Goal: Ask a question: Seek information or help from site administrators or community

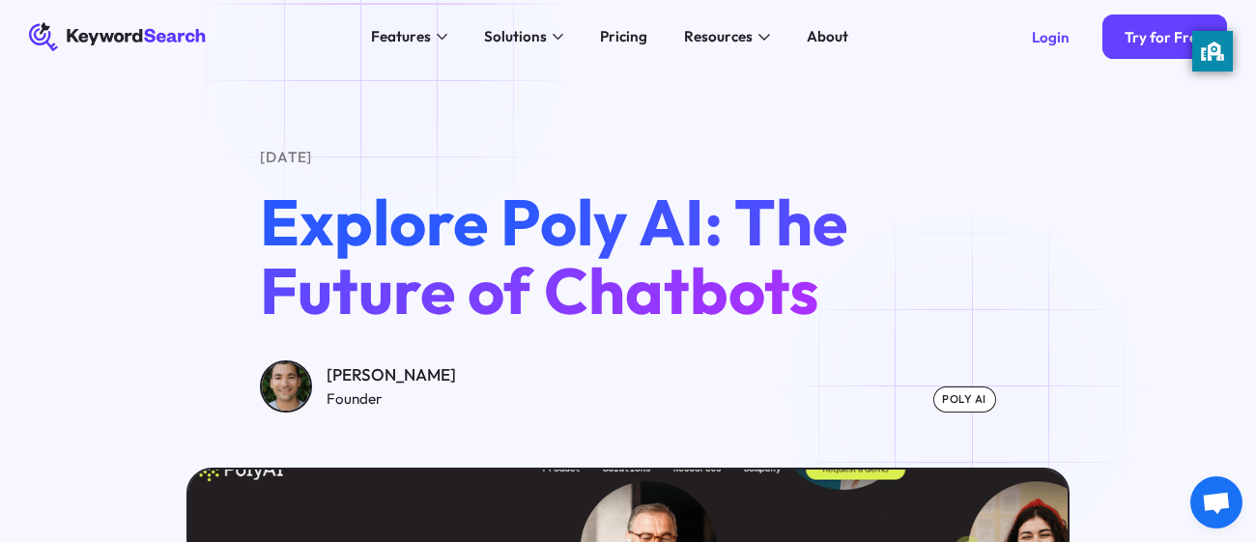
click at [963, 390] on div "Poly AI" at bounding box center [964, 400] width 63 height 26
click at [964, 399] on div "Poly AI" at bounding box center [964, 400] width 63 height 26
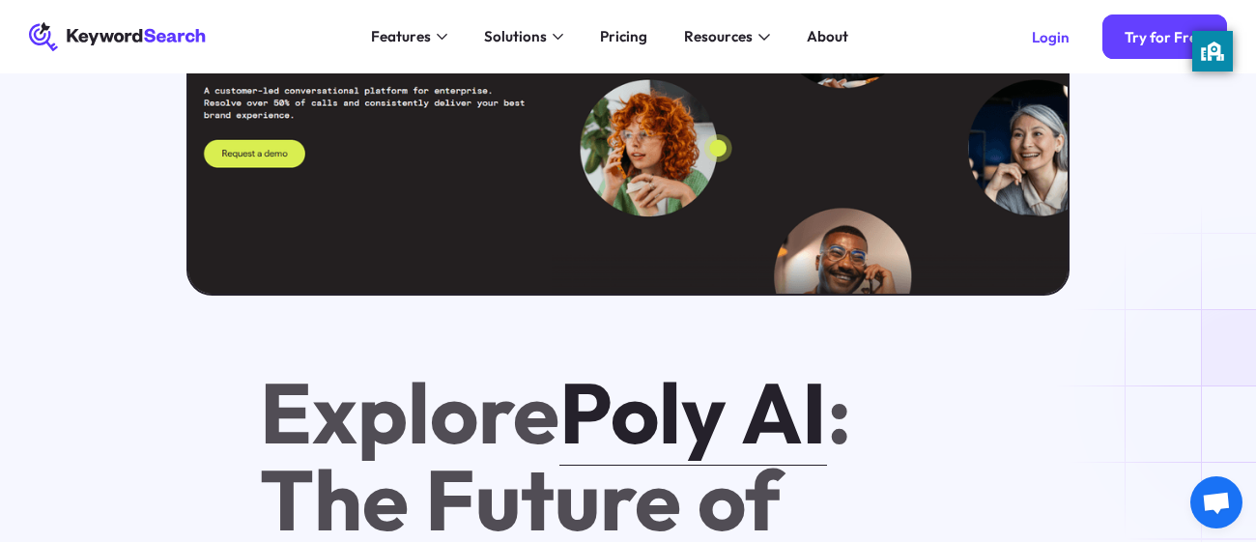
scroll to position [656, 0]
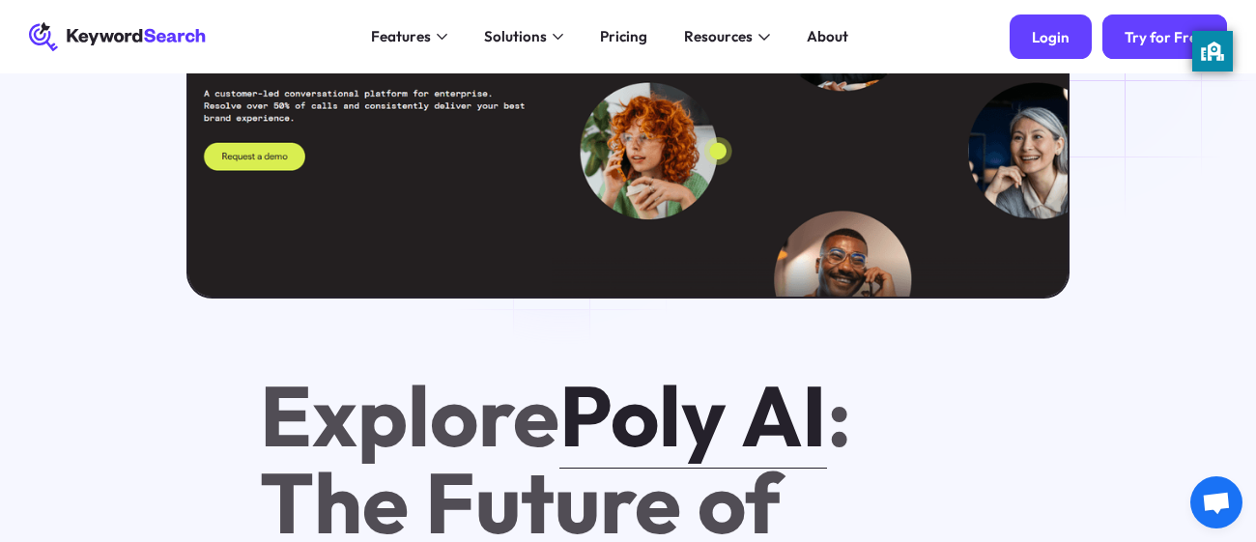
click at [1075, 39] on link "Login" at bounding box center [1051, 36] width 82 height 44
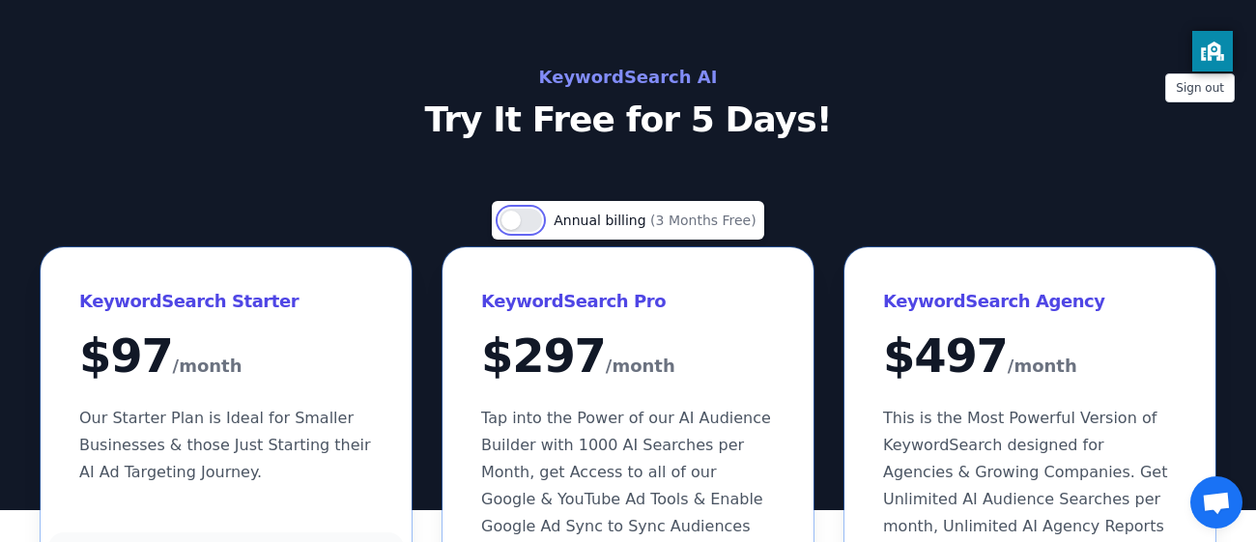
click at [542, 217] on button "Use setting" at bounding box center [521, 220] width 43 height 23
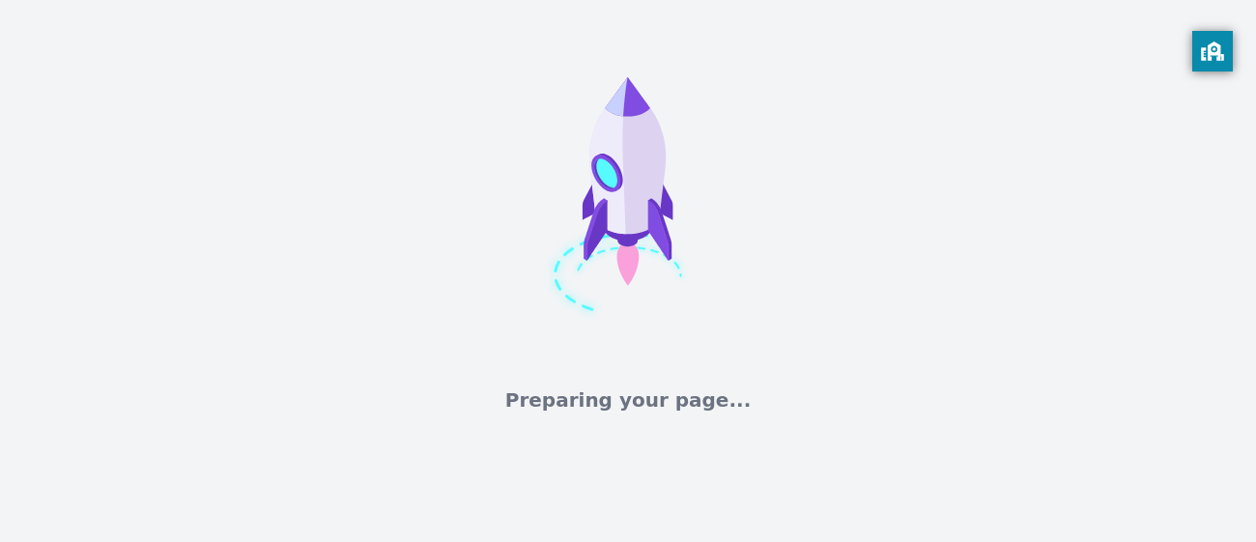
click at [1213, 506] on div "Preparing your page..." at bounding box center [628, 271] width 1256 height 542
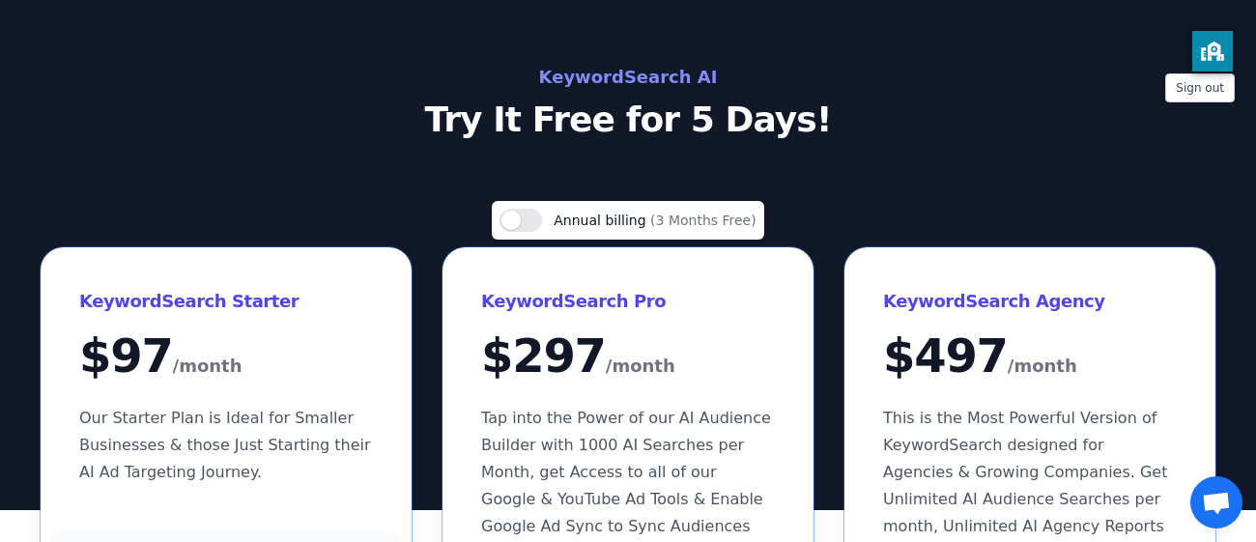
click at [1213, 506] on span "Open chat" at bounding box center [1216, 504] width 31 height 25
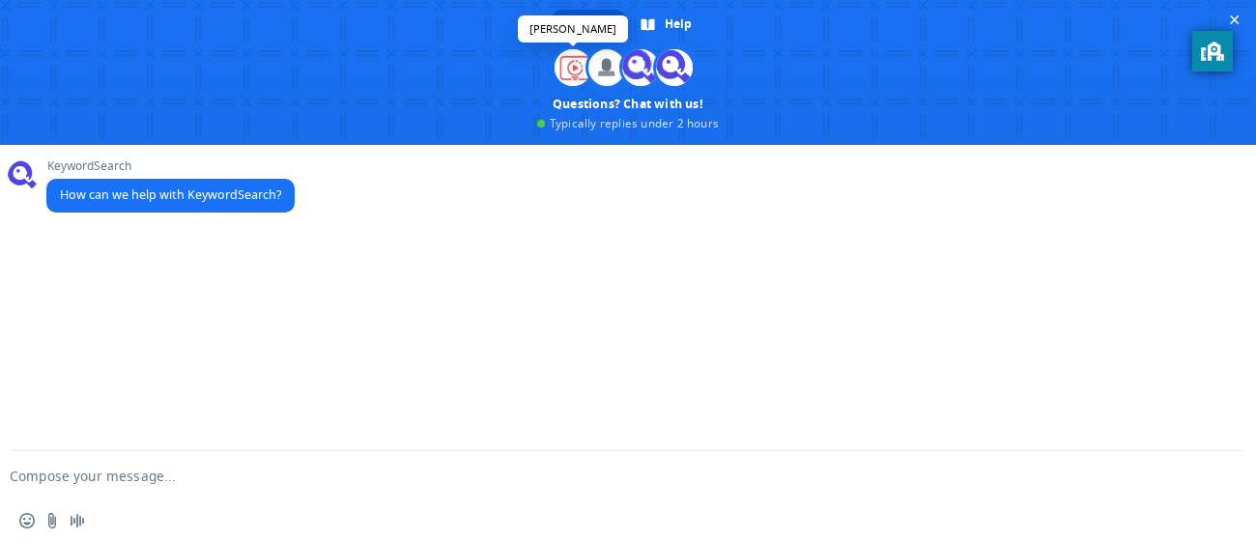
click at [564, 65] on span at bounding box center [573, 67] width 37 height 37
click at [642, 28] on span at bounding box center [648, 24] width 14 height 14
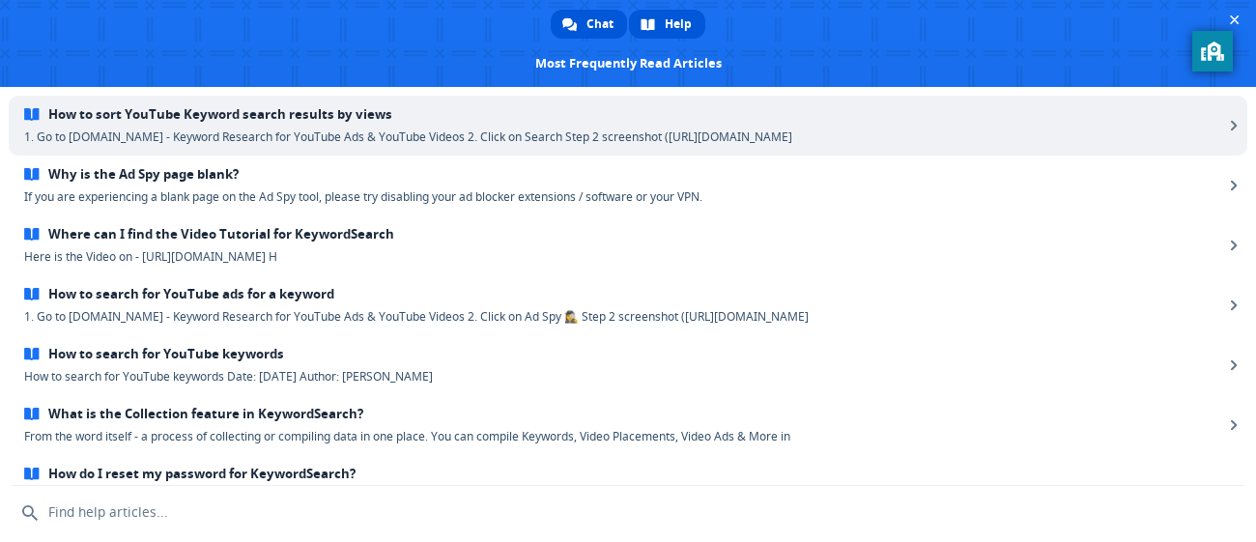
click at [601, 19] on span "Chat" at bounding box center [600, 24] width 27 height 29
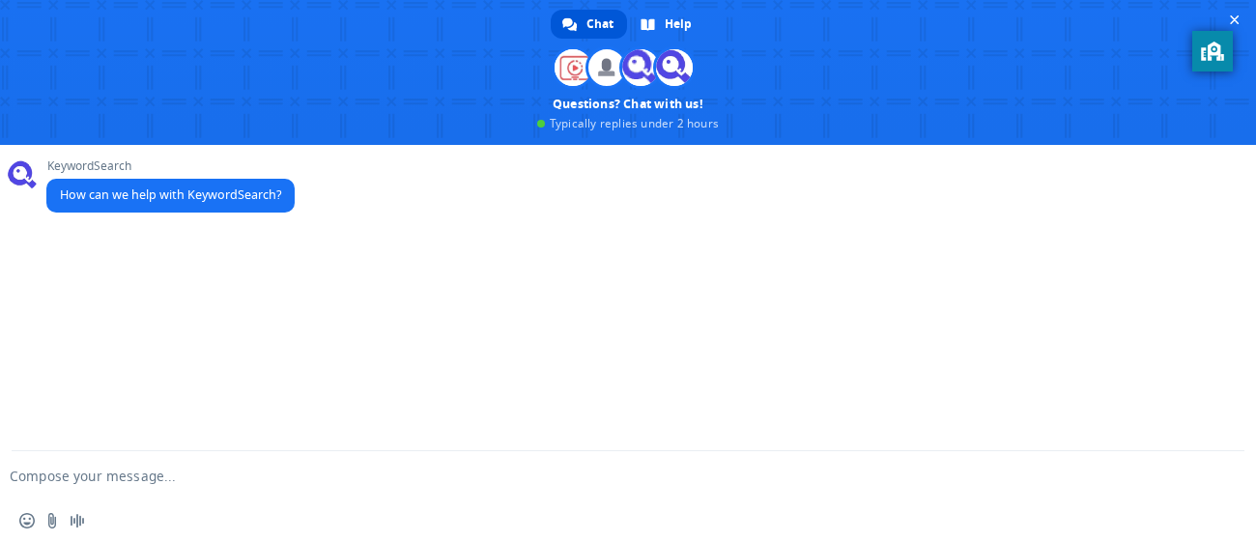
click at [238, 190] on span "How can we help with KeywordSearch?" at bounding box center [170, 194] width 221 height 16
click at [221, 209] on span "How can we help with KeywordSearch?" at bounding box center [170, 196] width 248 height 34
click at [108, 476] on textarea "Compose your message..." at bounding box center [597, 476] width 1175 height 17
click at [671, 55] on span at bounding box center [674, 67] width 37 height 37
click at [675, 28] on span "Help" at bounding box center [678, 24] width 27 height 29
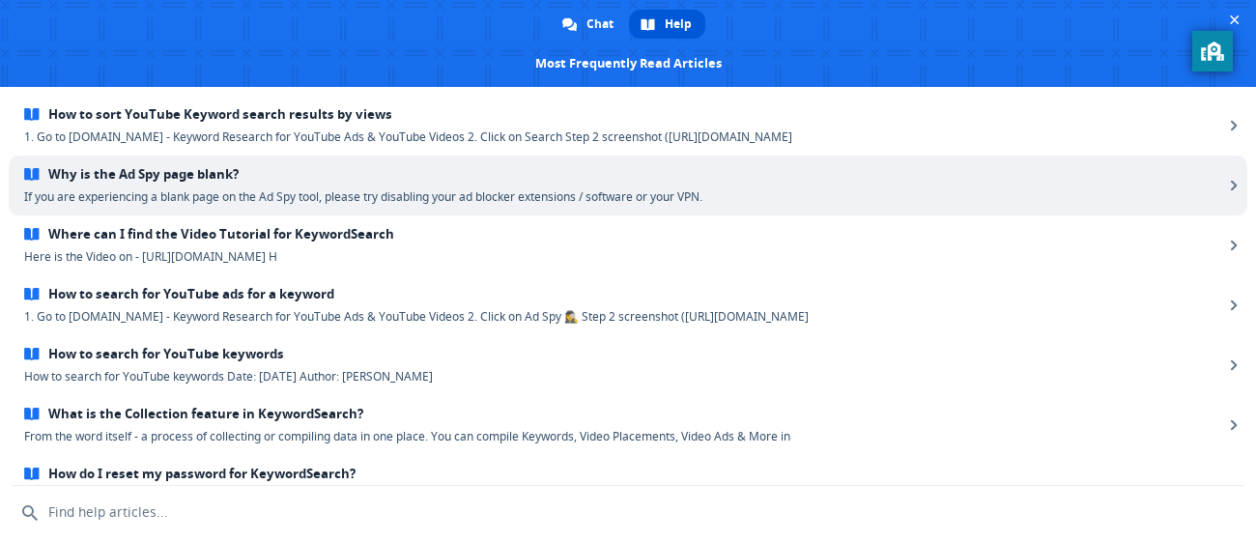
click at [323, 178] on span "Why is the Ad Spy page blank?" at bounding box center [623, 174] width 1199 height 16
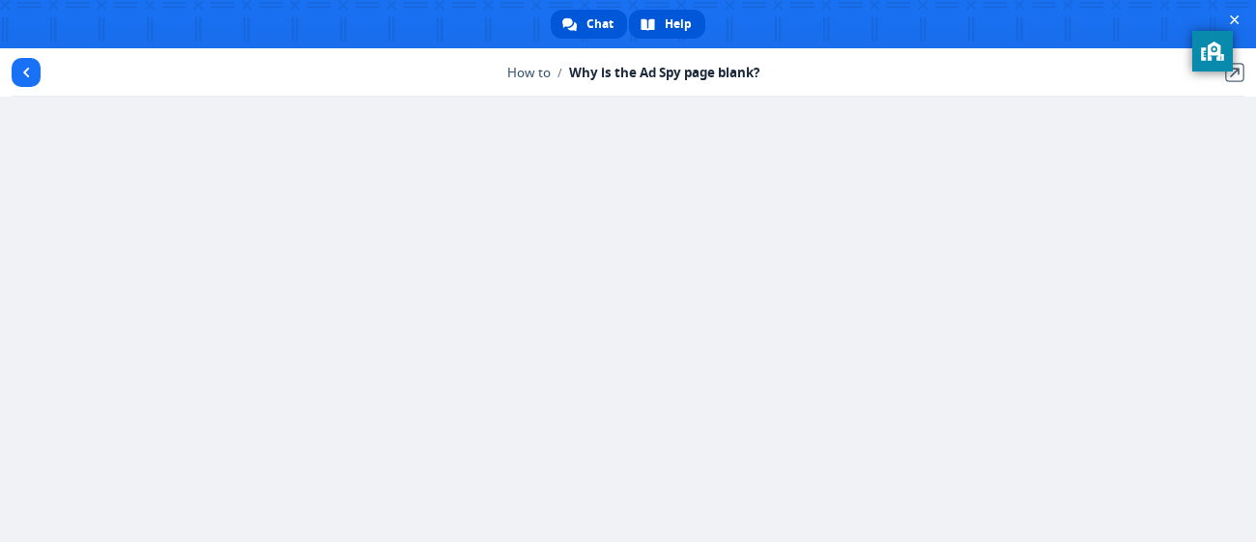
click at [587, 18] on span "Chat" at bounding box center [600, 24] width 27 height 29
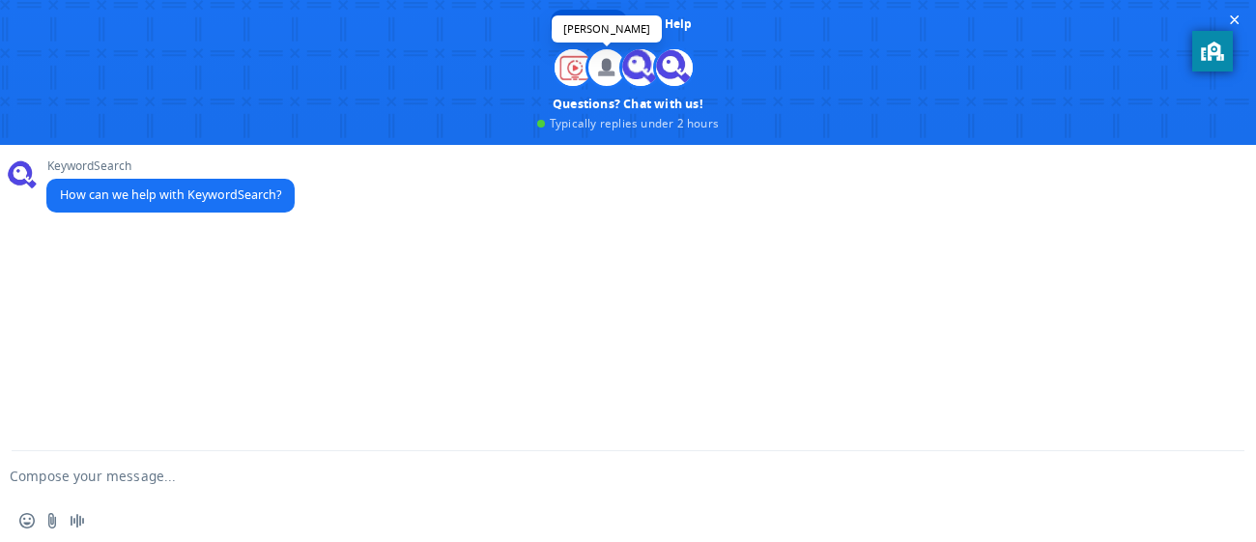
click at [601, 67] on span at bounding box center [606, 67] width 37 height 37
click at [267, 187] on span "How can we help with KeywordSearch?" at bounding box center [170, 194] width 221 height 16
click at [261, 191] on span "How can we help with KeywordSearch?" at bounding box center [170, 194] width 221 height 16
click at [259, 198] on span "How can we help with KeywordSearch?" at bounding box center [170, 194] width 221 height 16
click at [129, 466] on form at bounding box center [606, 477] width 1175 height 52
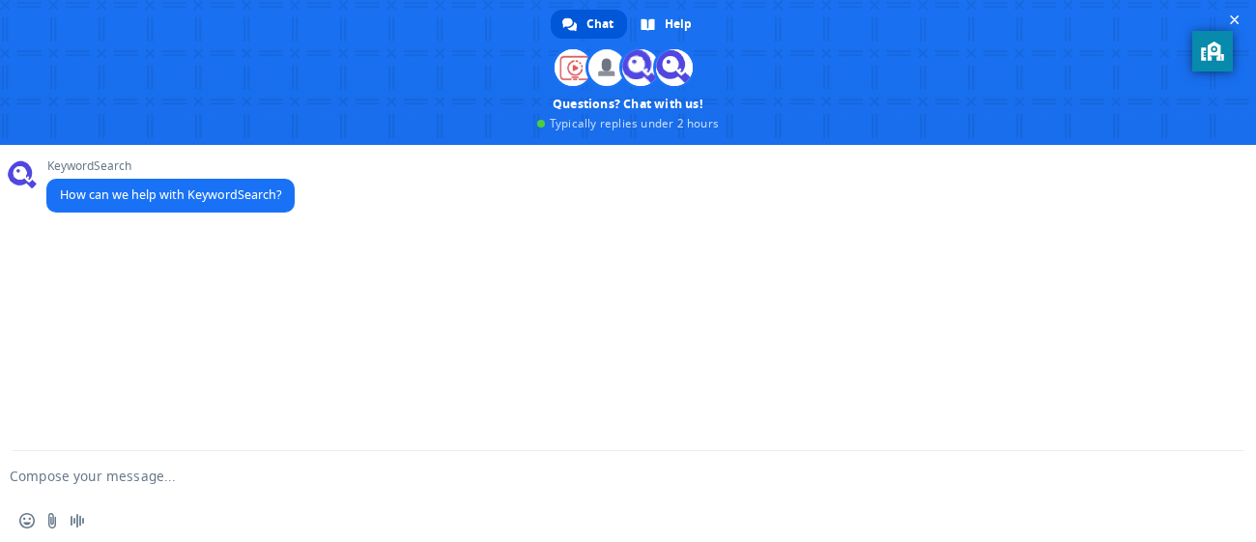
click at [125, 484] on textarea "Compose your message..." at bounding box center [597, 476] width 1175 height 17
type textarea "i"
type textarea "I love you"
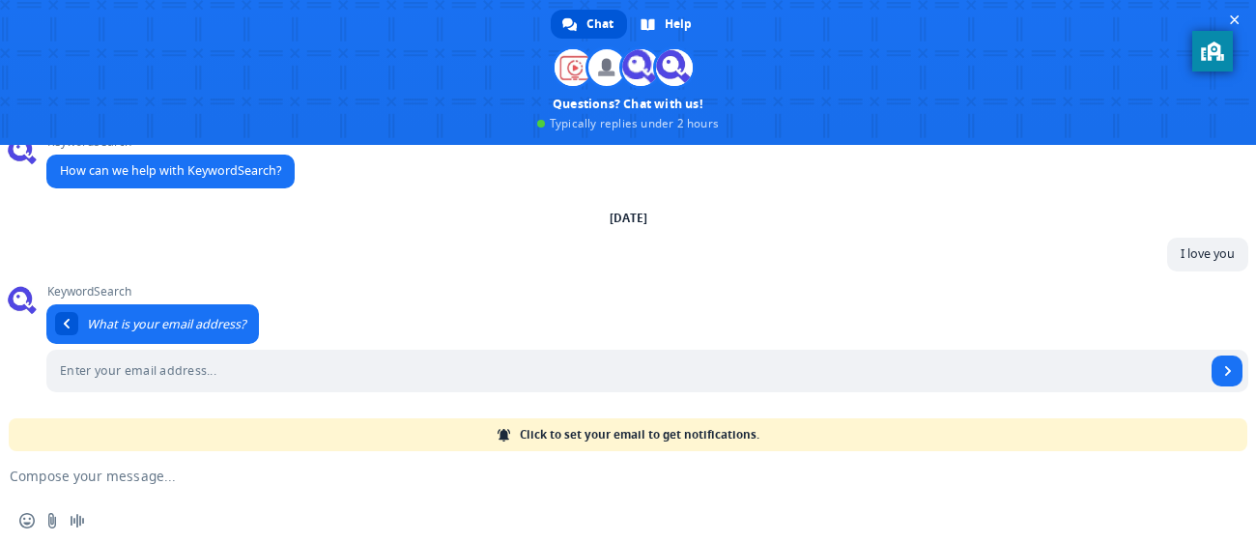
scroll to position [25, 0]
click at [72, 320] on div "Return to message" at bounding box center [66, 323] width 23 height 23
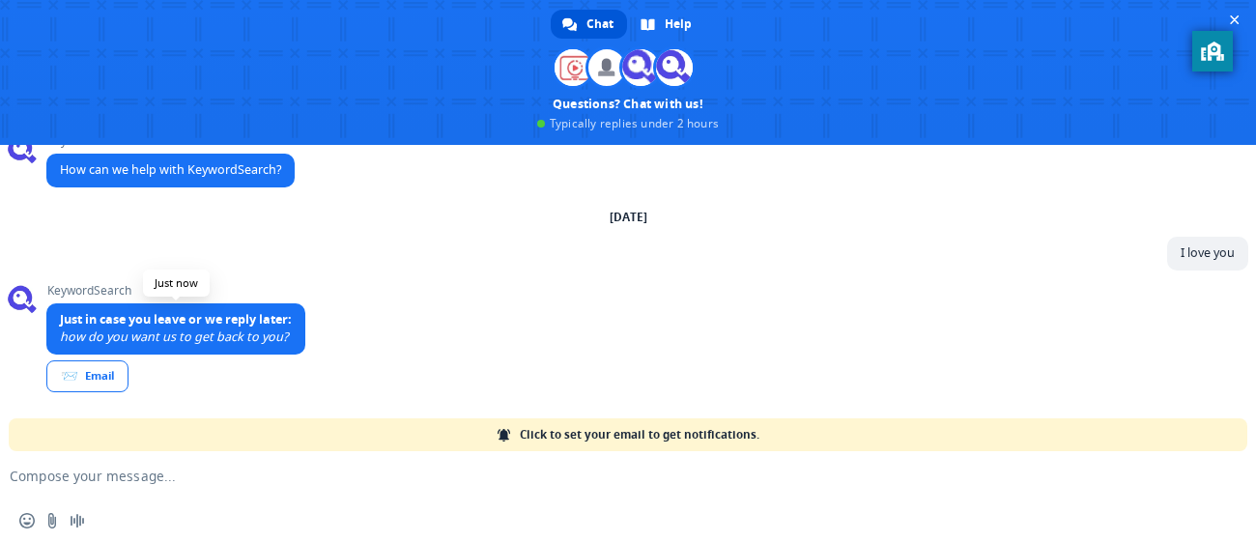
scroll to position [31, 0]
click at [112, 373] on div "📨 Email" at bounding box center [87, 376] width 82 height 32
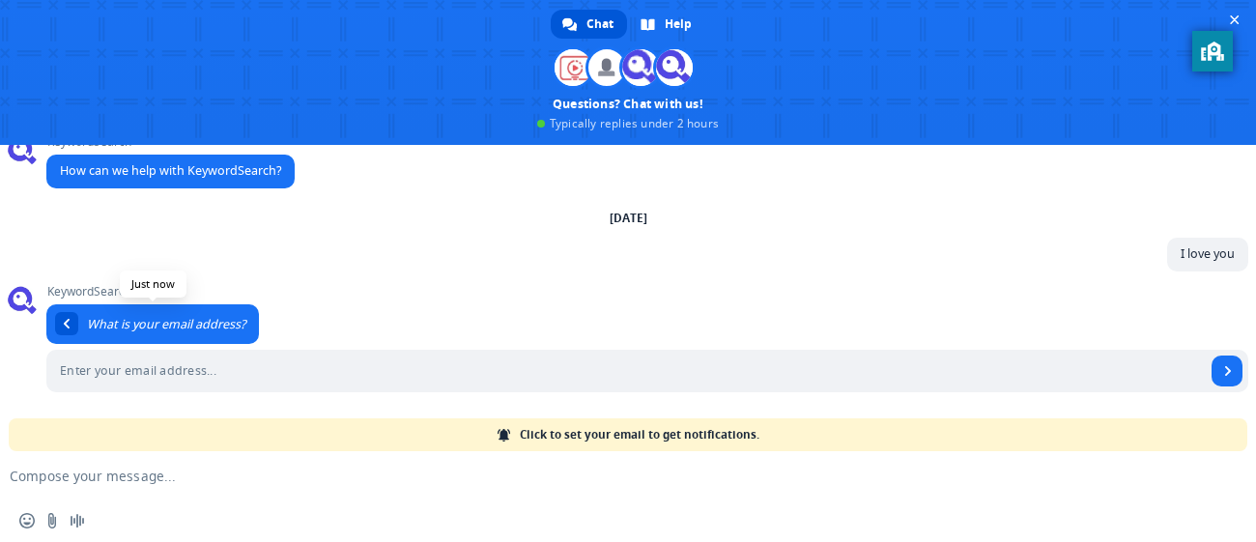
scroll to position [25, 0]
click at [65, 332] on div "Return to message" at bounding box center [66, 323] width 23 height 23
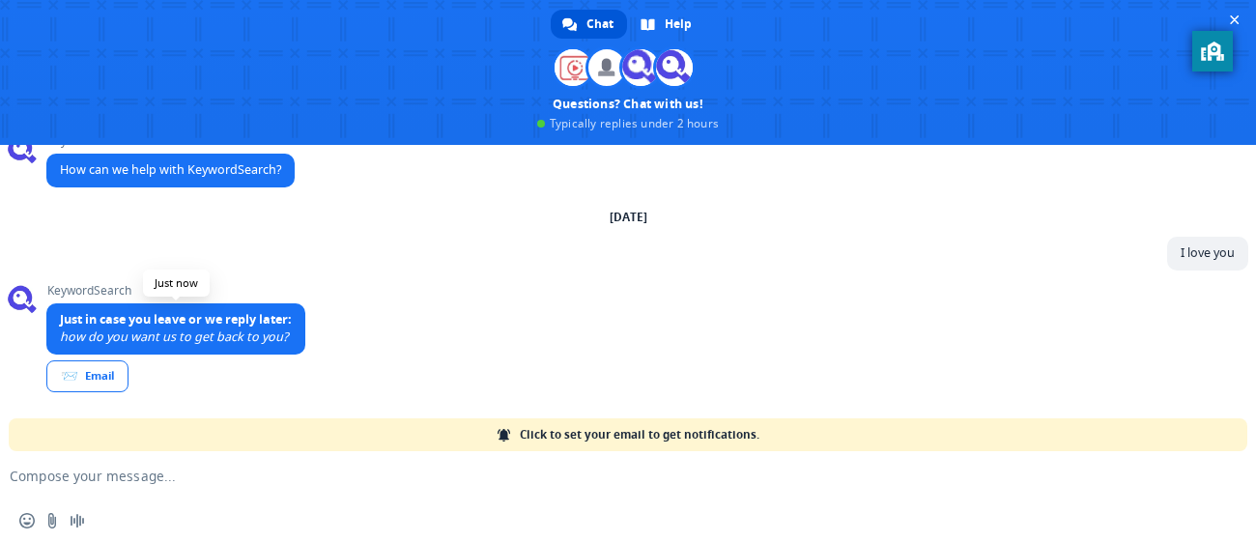
scroll to position [31, 0]
click at [86, 393] on span "📨 Email" at bounding box center [90, 378] width 88 height 36
click at [111, 373] on div "📨 Email" at bounding box center [87, 376] width 82 height 32
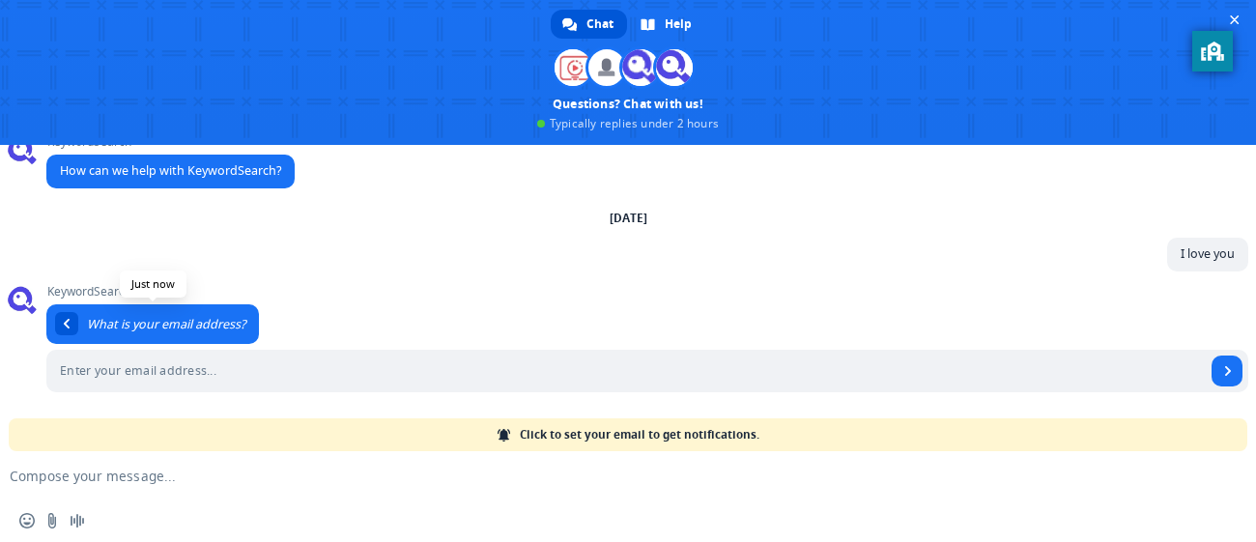
scroll to position [25, 0]
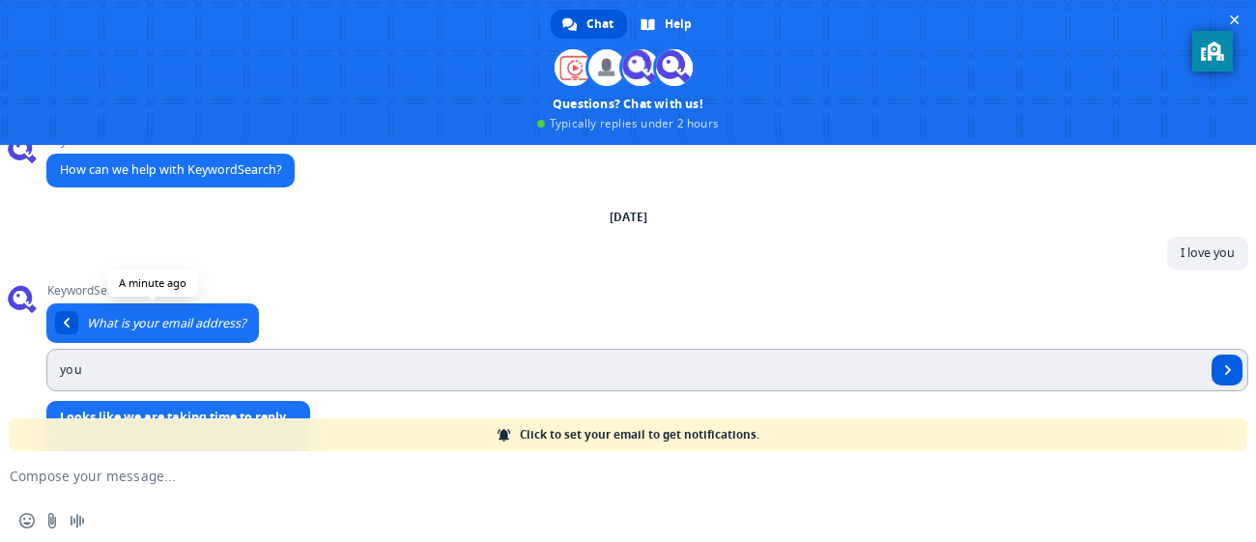
type input "you"
click at [1226, 375] on span "Send" at bounding box center [1228, 370] width 10 height 10
click at [413, 126] on span at bounding box center [628, 72] width 1256 height 145
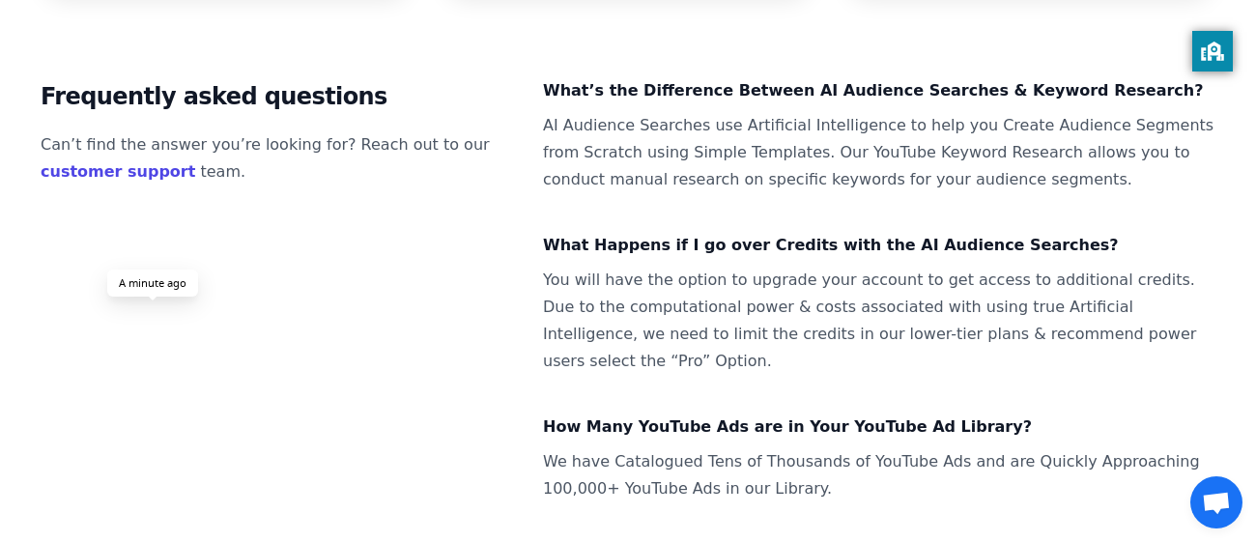
click at [1233, 519] on span "Open chat" at bounding box center [1216, 502] width 52 height 52
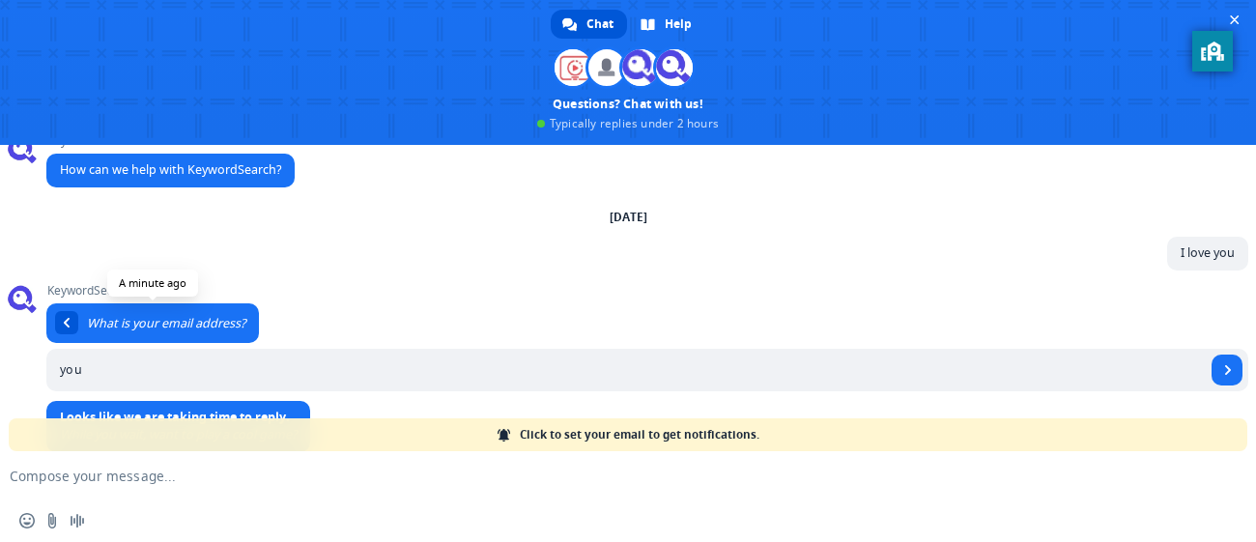
scroll to position [129, 0]
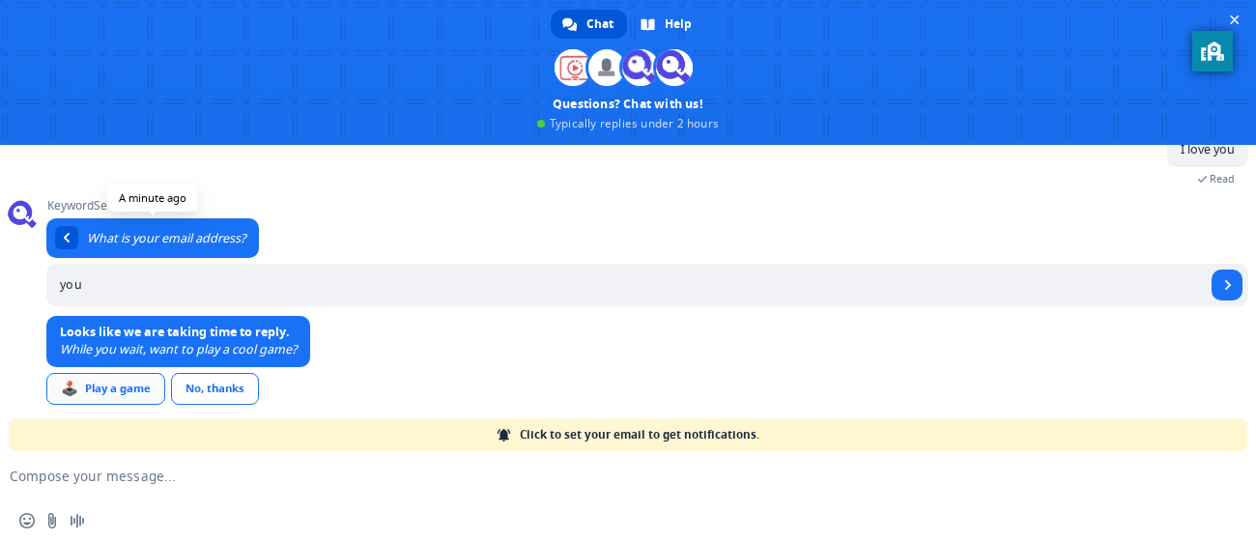
click at [125, 391] on div "🕹️ Play a game" at bounding box center [105, 389] width 119 height 32
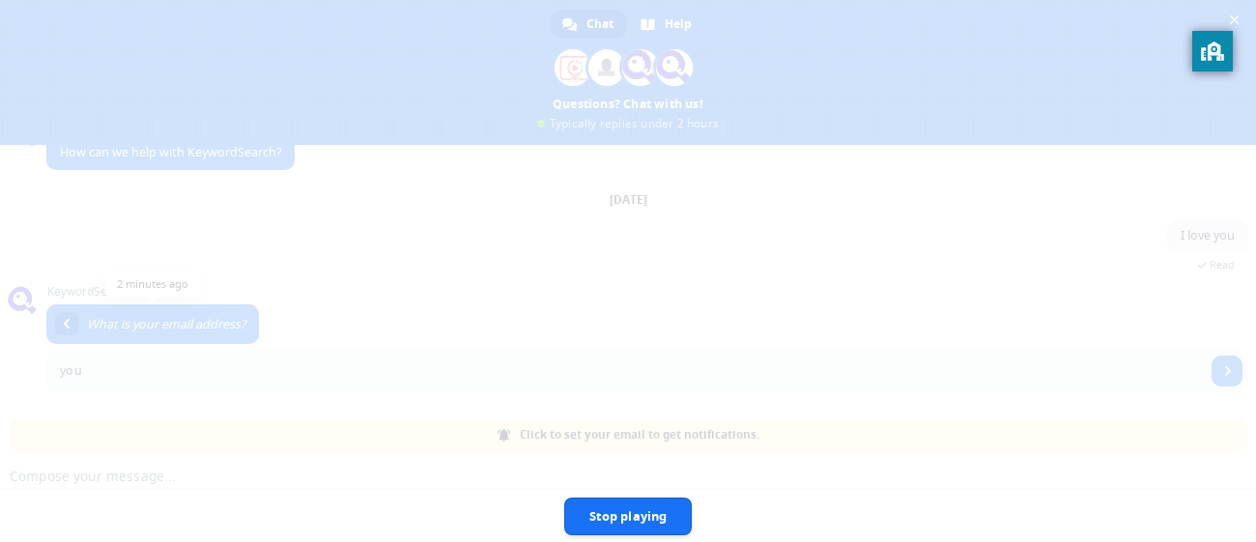
click at [618, 515] on span "Stop playing" at bounding box center [628, 517] width 129 height 38
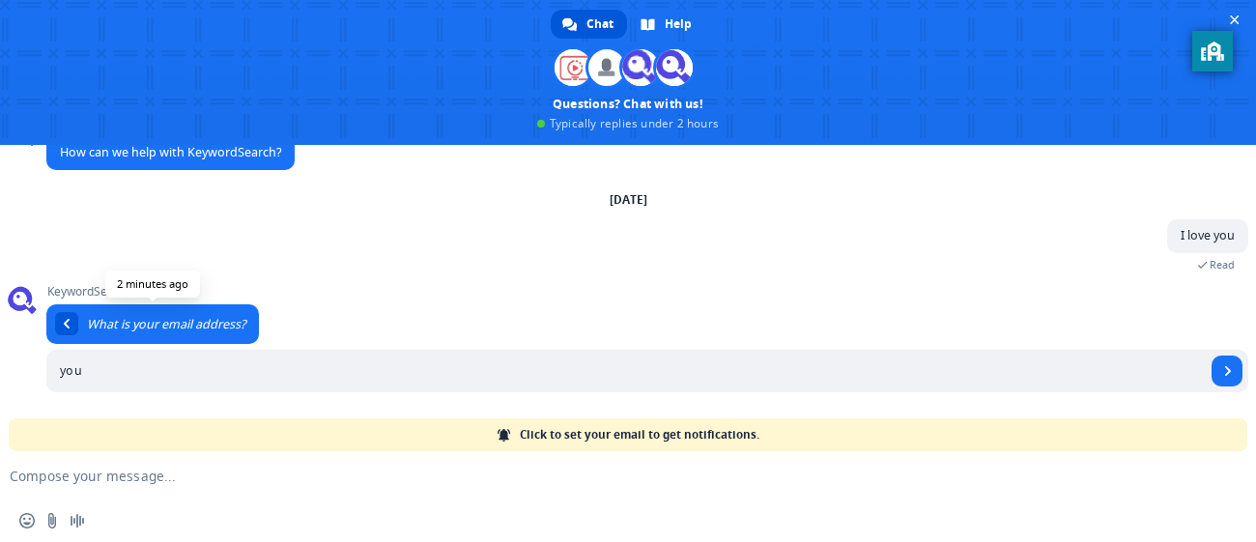
click at [215, 481] on textarea "Compose your message..." at bounding box center [597, 476] width 1175 height 17
click at [76, 520] on span "Audio message" at bounding box center [77, 520] width 15 height 15
click at [168, 524] on span at bounding box center [165, 520] width 15 height 15
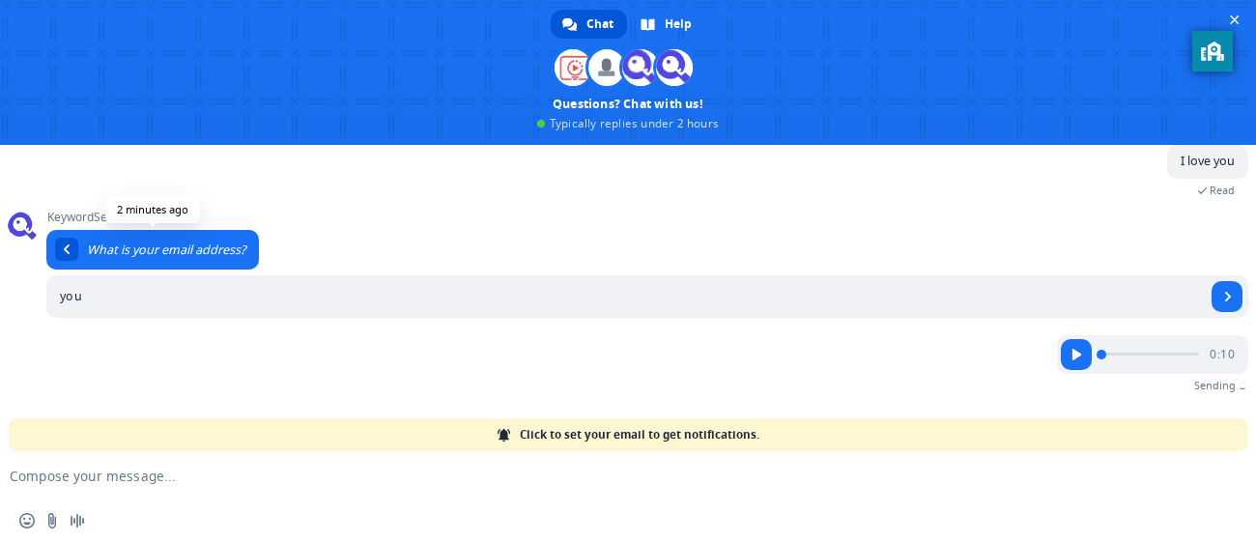
scroll to position [96, 0]
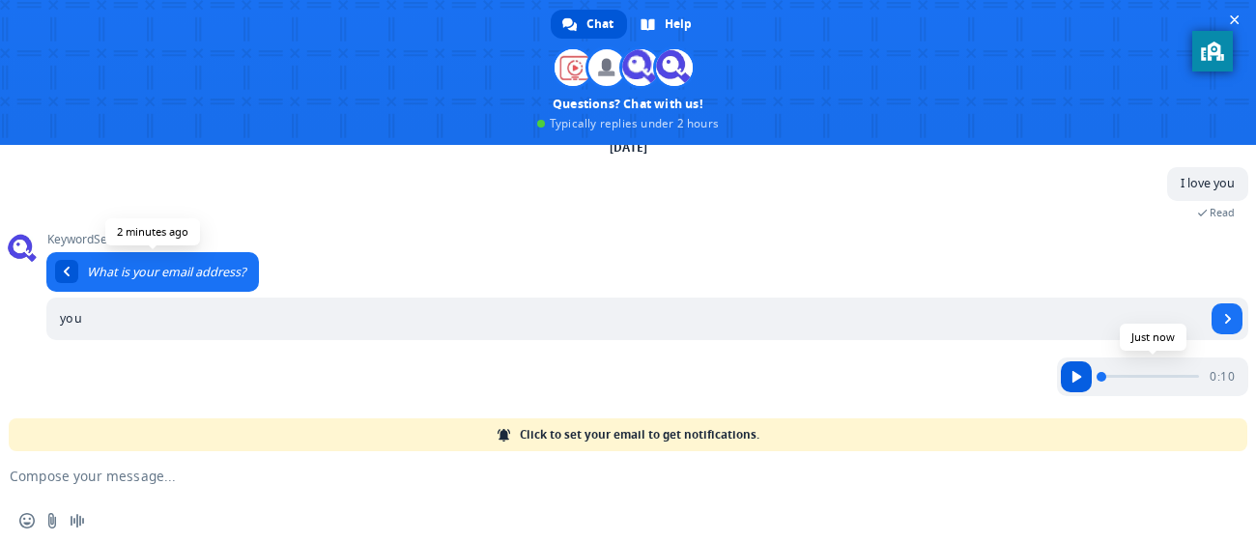
click at [1077, 384] on span "Play audio" at bounding box center [1076, 376] width 31 height 31
click at [53, 518] on input "Send a file" at bounding box center [51, 520] width 15 height 15
click at [386, 463] on form at bounding box center [606, 477] width 1175 height 52
click at [359, 479] on textarea "Compose your message..." at bounding box center [597, 476] width 1175 height 17
type textarea "hi"
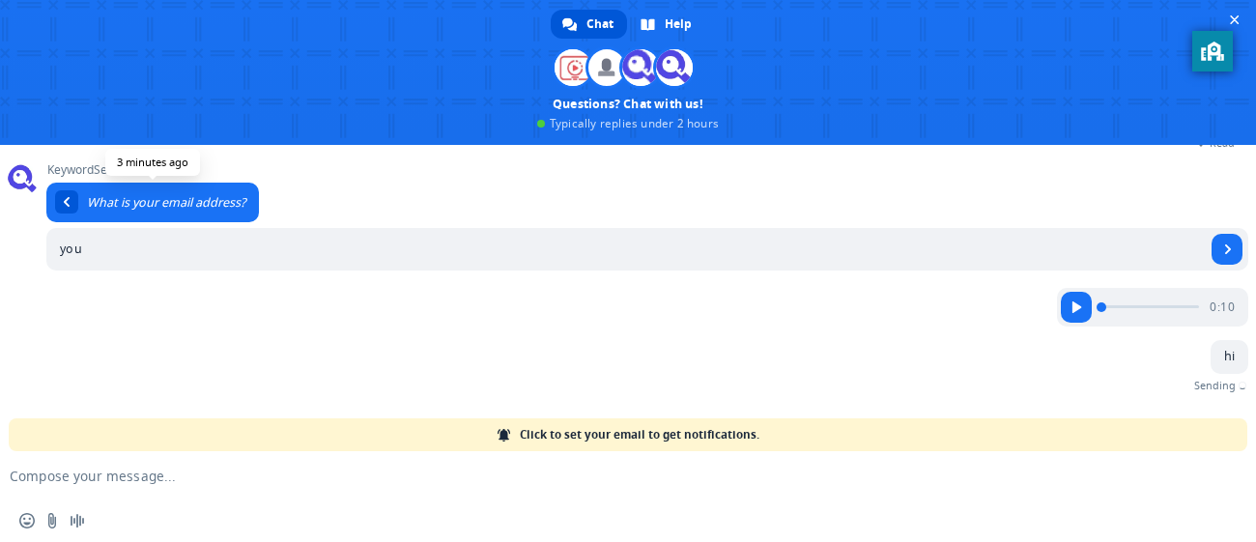
scroll to position [137, 0]
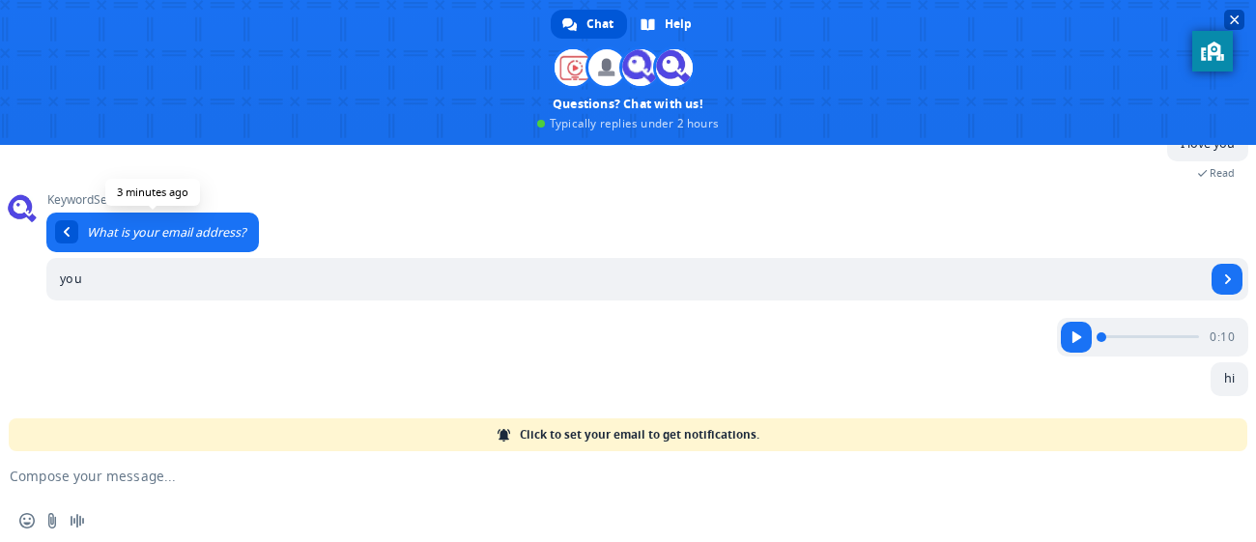
click at [551, 123] on span at bounding box center [628, 72] width 1256 height 145
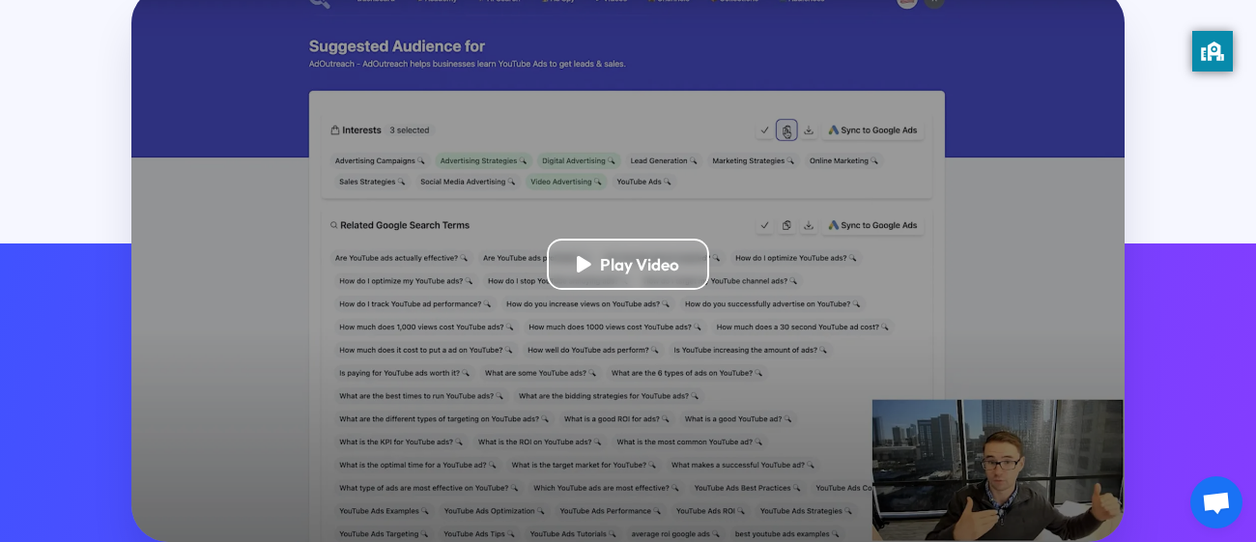
scroll to position [517, 0]
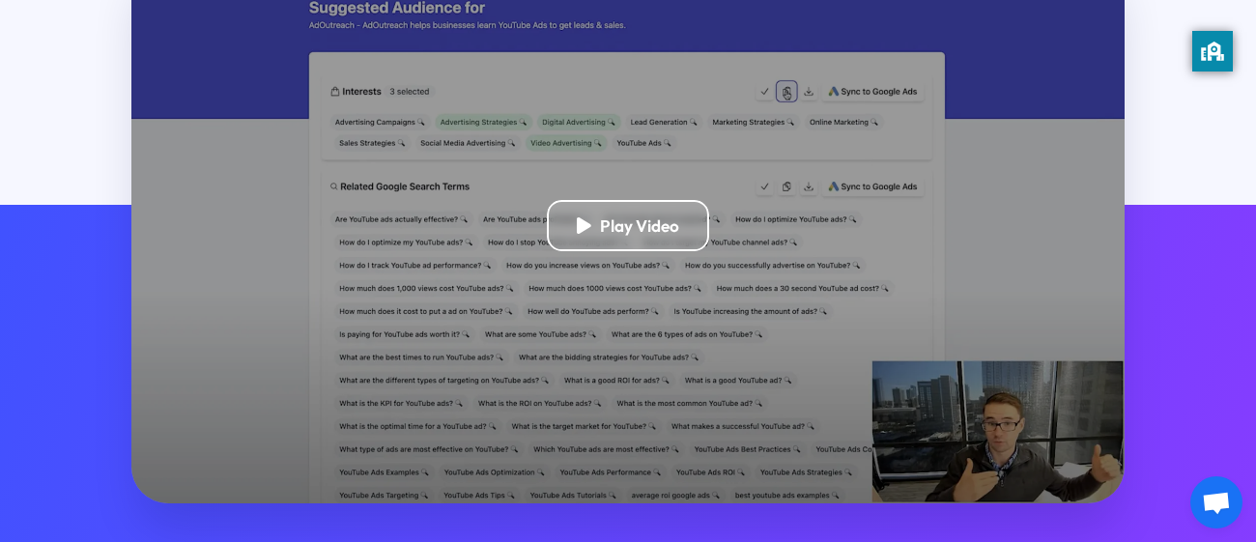
click at [1213, 514] on span "Open chat" at bounding box center [1216, 504] width 31 height 25
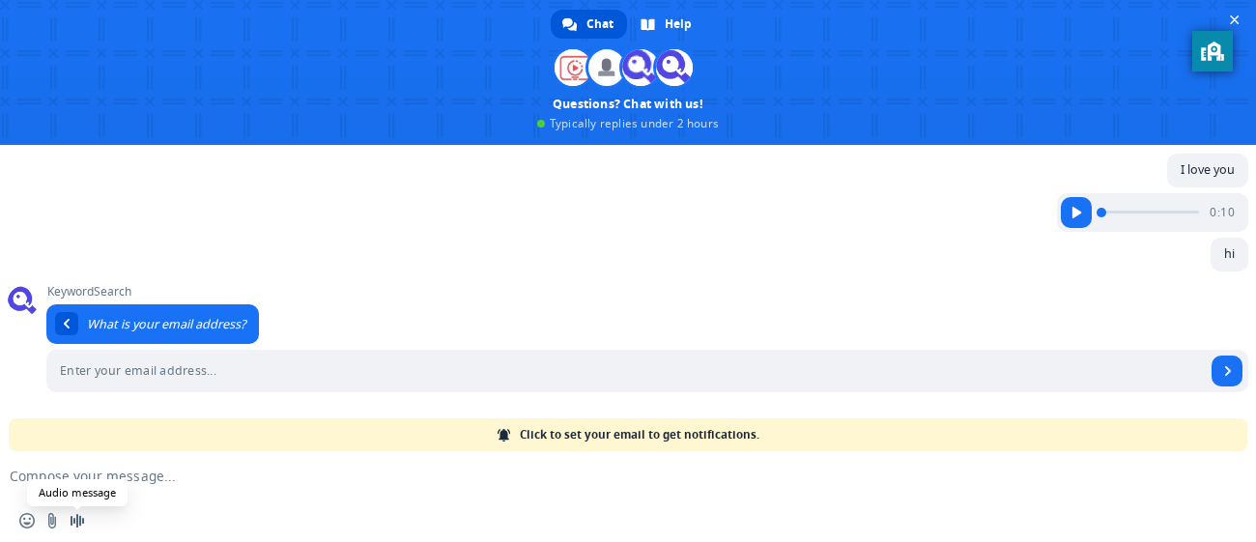
click at [72, 513] on span "Audio message" at bounding box center [77, 520] width 15 height 15
click at [161, 519] on span at bounding box center [165, 520] width 15 height 15
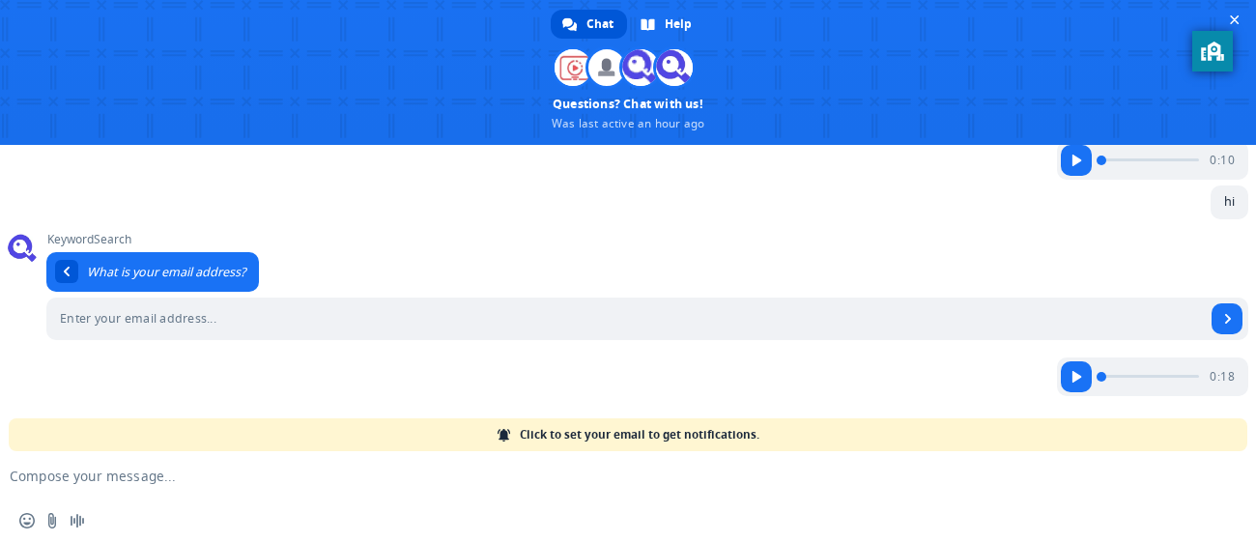
scroll to position [164, 0]
click at [242, 315] on input "Enter your email address..." at bounding box center [626, 319] width 1160 height 43
click at [1227, 307] on span "Send" at bounding box center [1227, 318] width 31 height 31
click at [1228, 316] on span "Send" at bounding box center [1228, 319] width 10 height 10
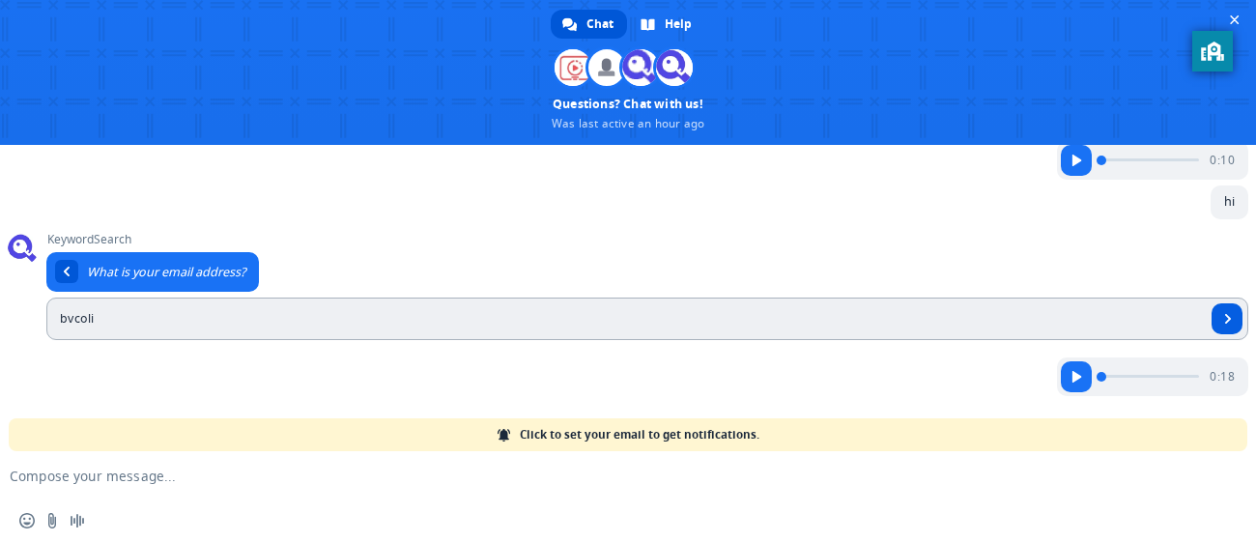
click at [1228, 316] on span "Send" at bounding box center [1228, 319] width 10 height 10
type input "bvcoli2@"
click at [821, 471] on textarea "Compose your message..." at bounding box center [597, 476] width 1175 height 17
click at [310, 504] on div "Insert an emoji Send a file Audio message" at bounding box center [628, 521] width 1256 height 43
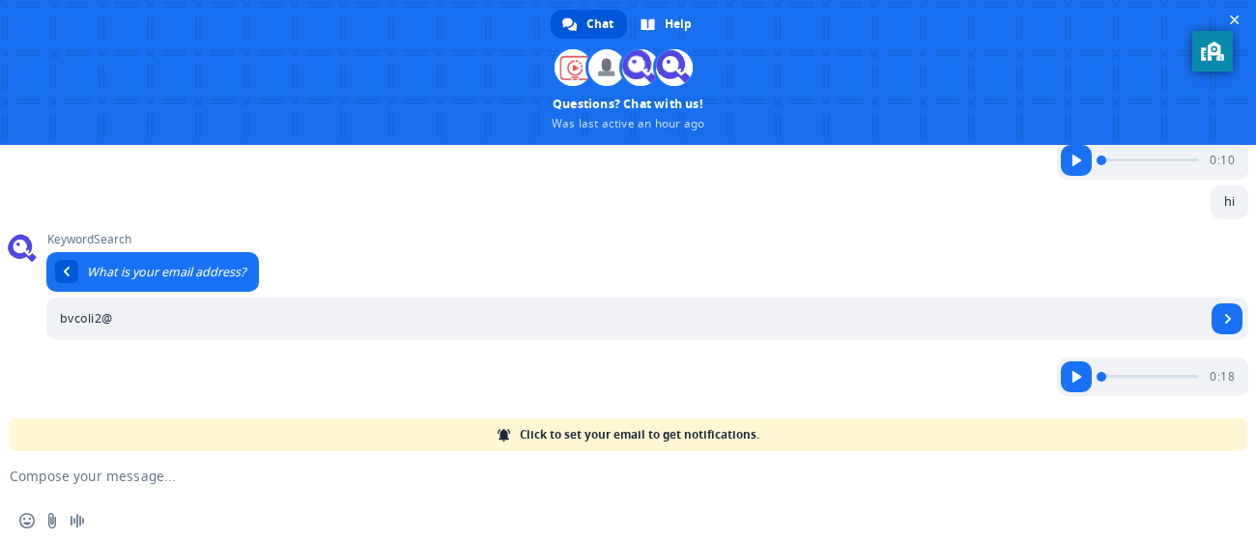
click at [134, 479] on textarea "Compose your message..." at bounding box center [597, 476] width 1175 height 17
type textarea "jniuh8u\"
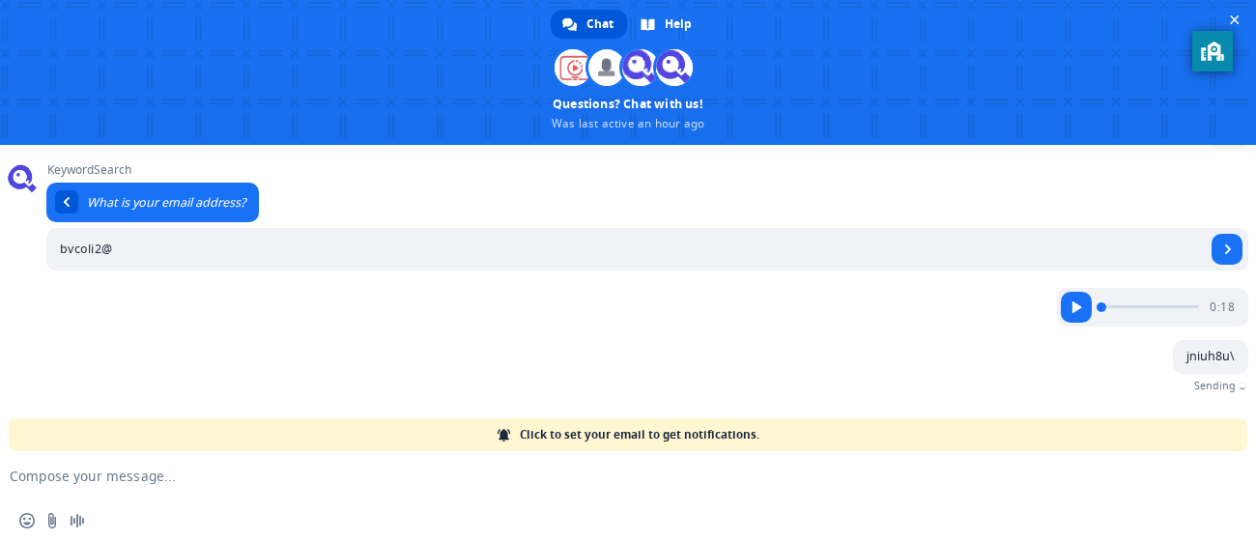
scroll to position [206, 0]
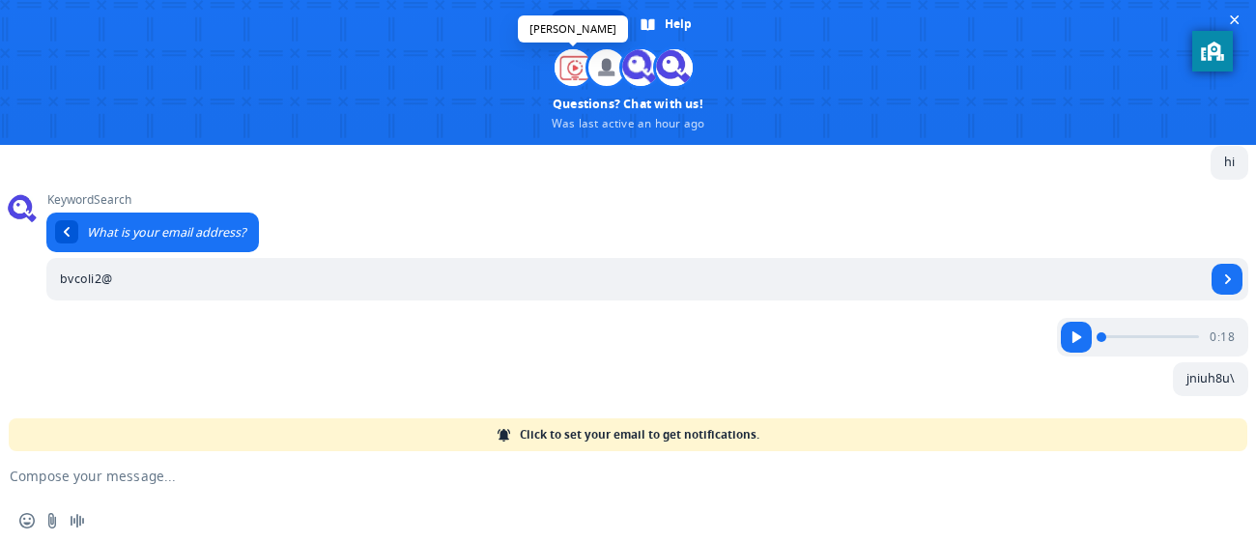
click at [576, 67] on span at bounding box center [573, 67] width 37 height 37
click at [575, 35] on div "Chat" at bounding box center [589, 24] width 76 height 29
click at [575, 37] on div "Chat" at bounding box center [589, 24] width 76 height 29
click at [579, 34] on div "Chat" at bounding box center [589, 24] width 76 height 29
click at [1239, 21] on span "Close chat" at bounding box center [1235, 20] width 10 height 10
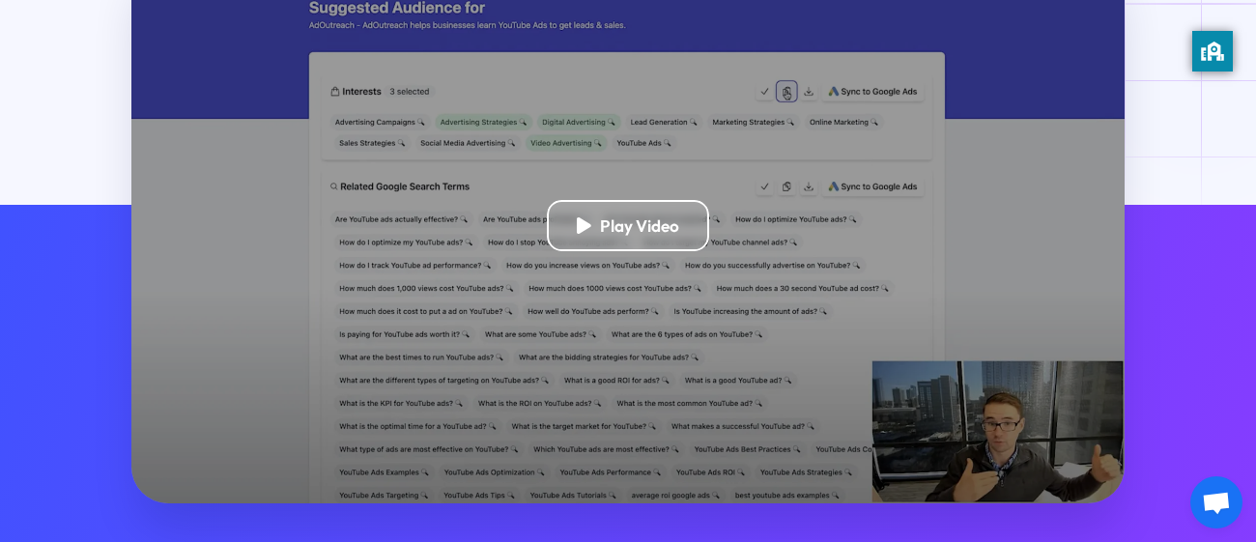
click at [1200, 72] on div "Play Video" at bounding box center [628, 226] width 1256 height 556
click at [1196, 72] on div "Play Video" at bounding box center [628, 226] width 1256 height 556
click at [1181, 78] on div "Play Video" at bounding box center [628, 226] width 1256 height 556
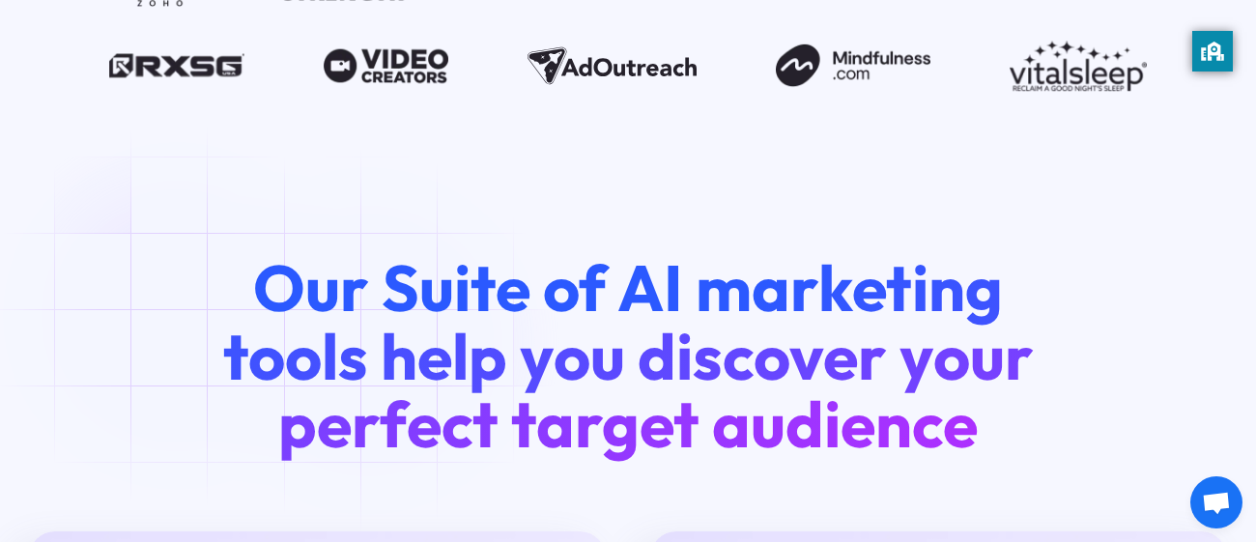
scroll to position [1985, 0]
